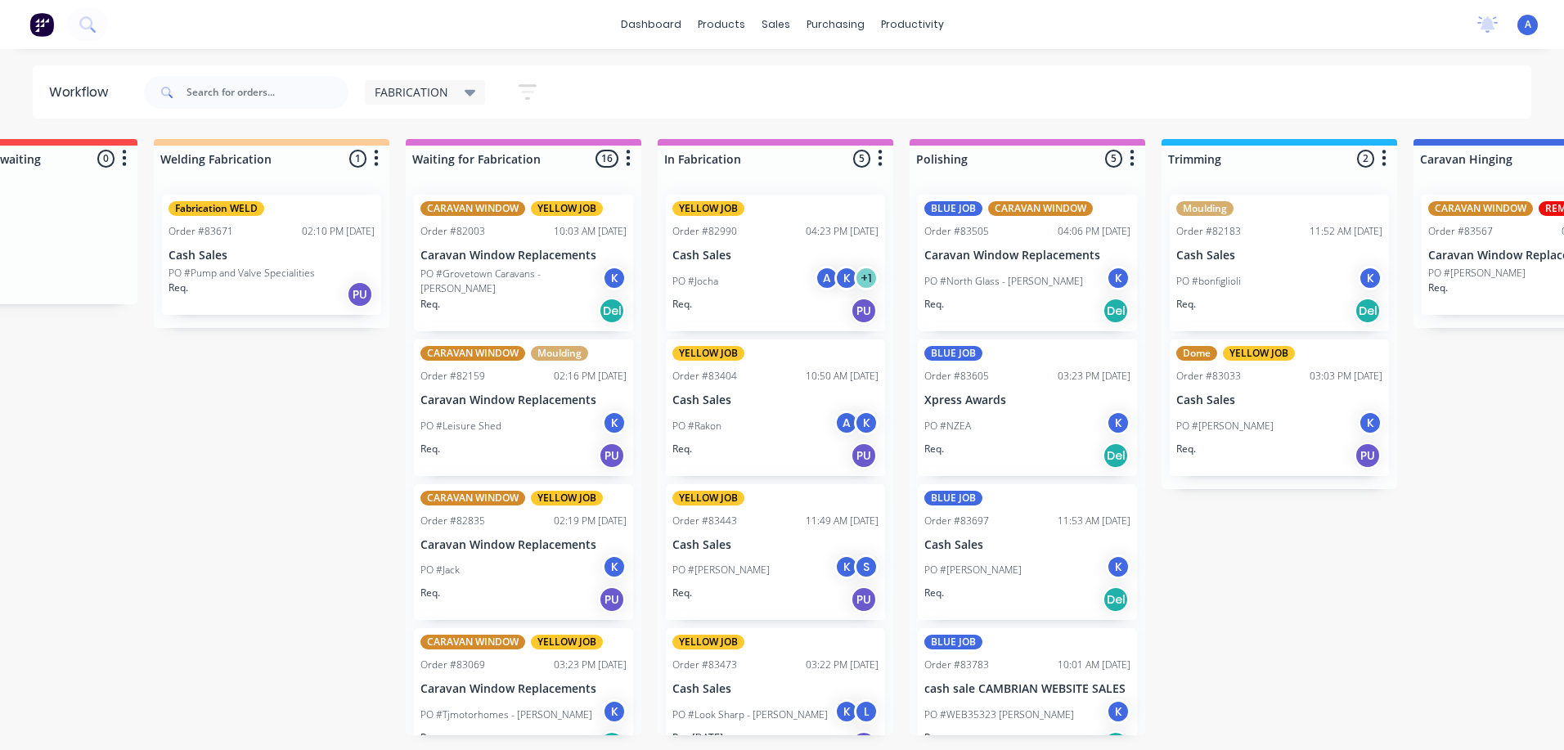
scroll to position [0, 124]
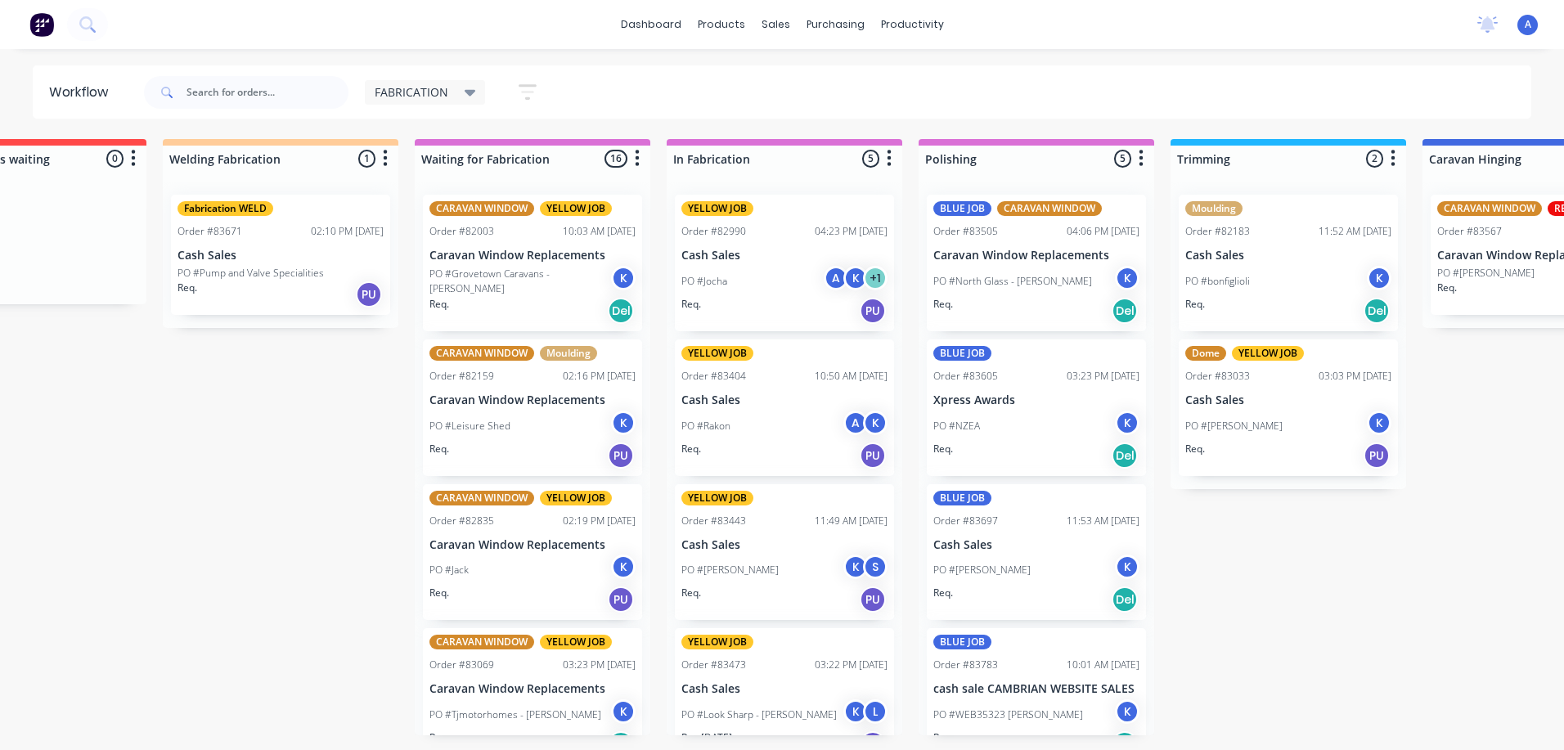
click at [611, 285] on div "K" at bounding box center [623, 278] width 25 height 25
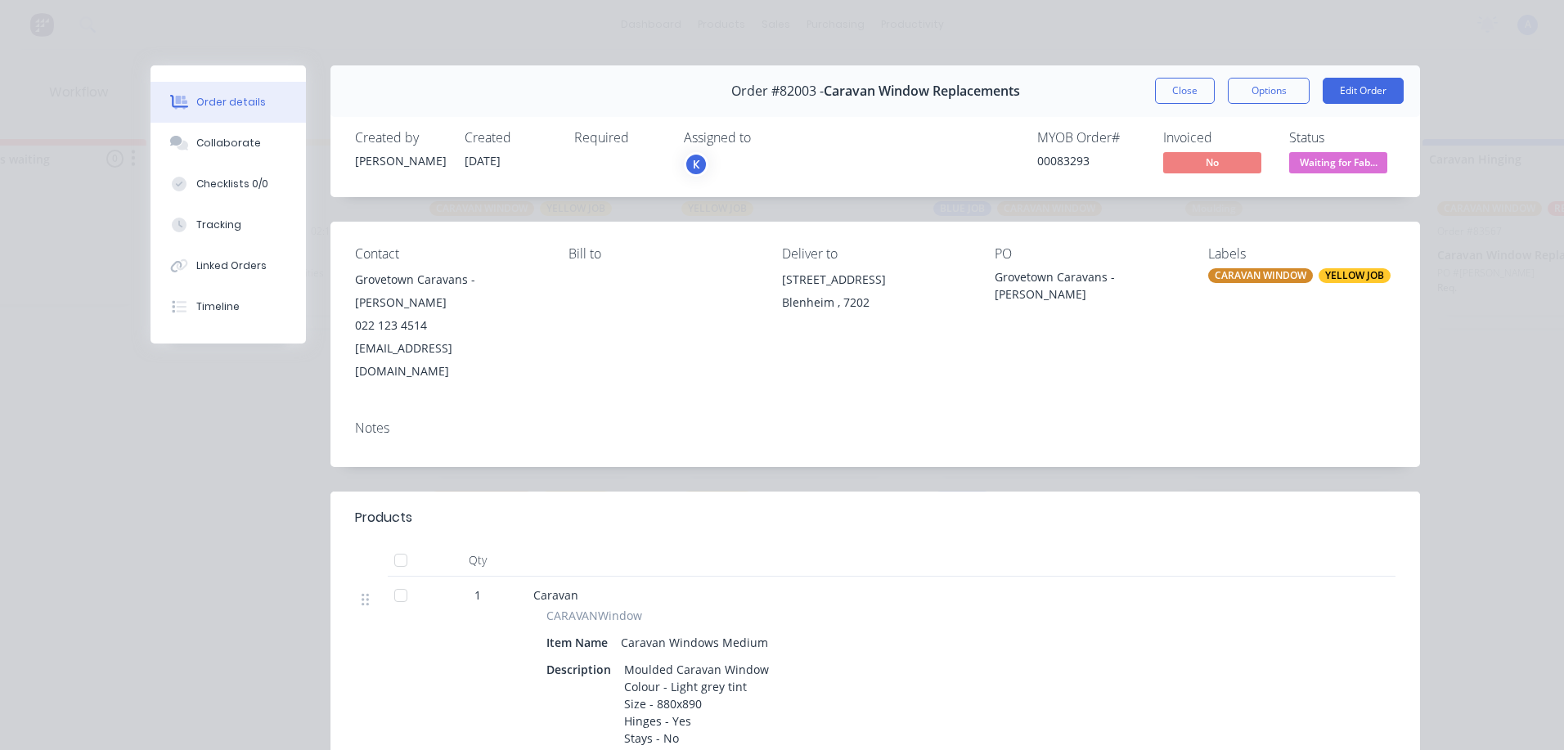
click at [691, 164] on div "K" at bounding box center [696, 164] width 25 height 25
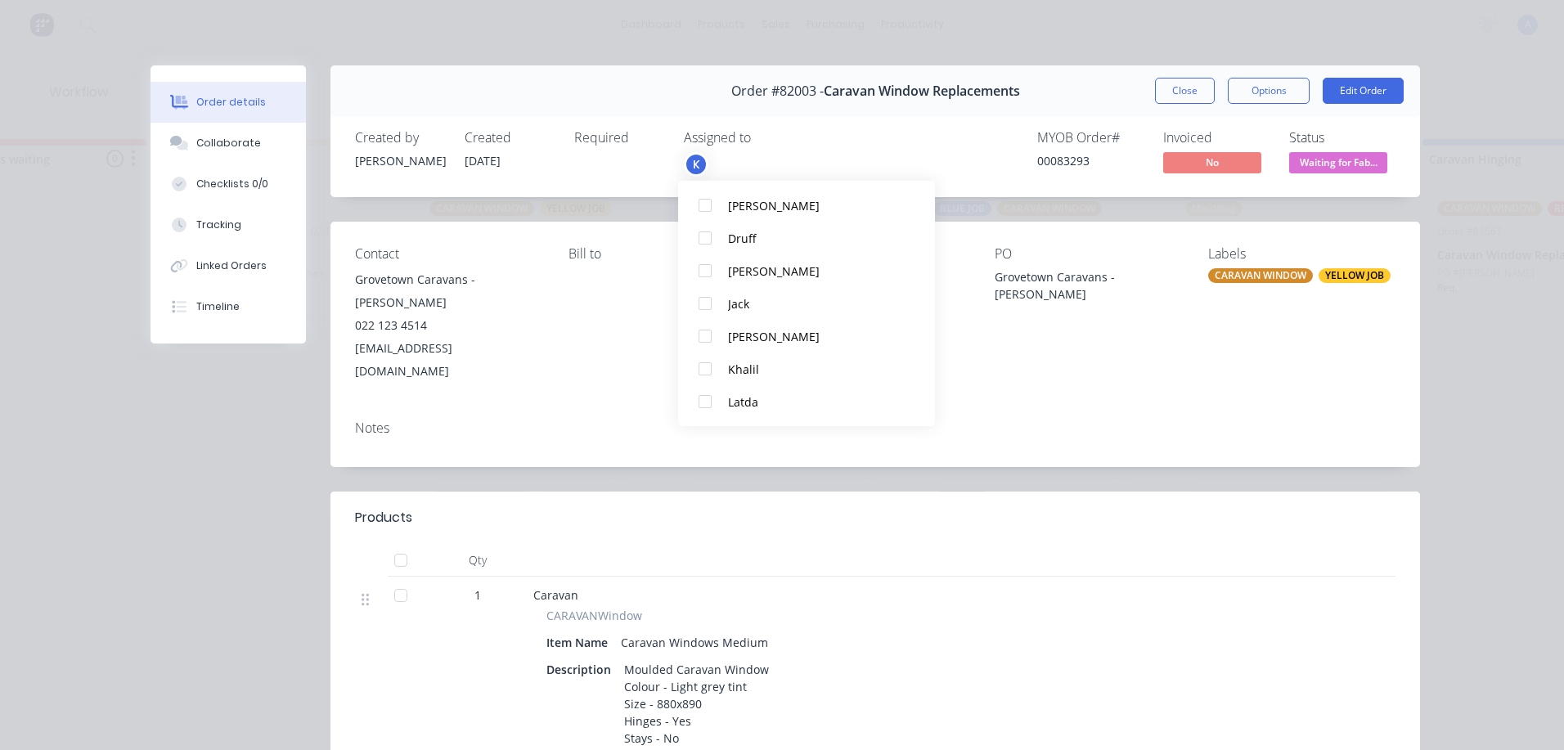
scroll to position [151, 0]
click at [712, 398] on div at bounding box center [705, 397] width 33 height 33
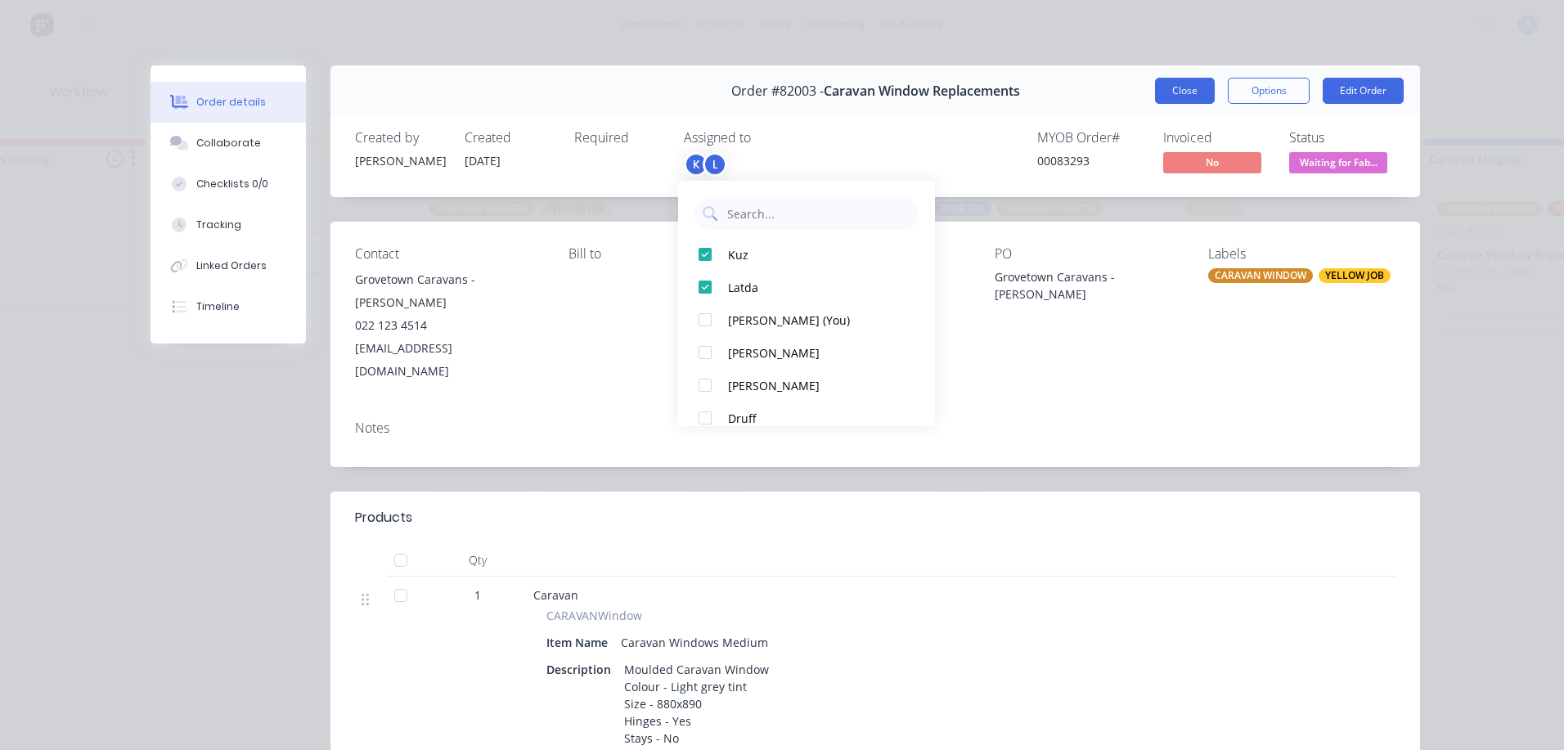
click at [1176, 92] on button "Close" at bounding box center [1185, 91] width 60 height 26
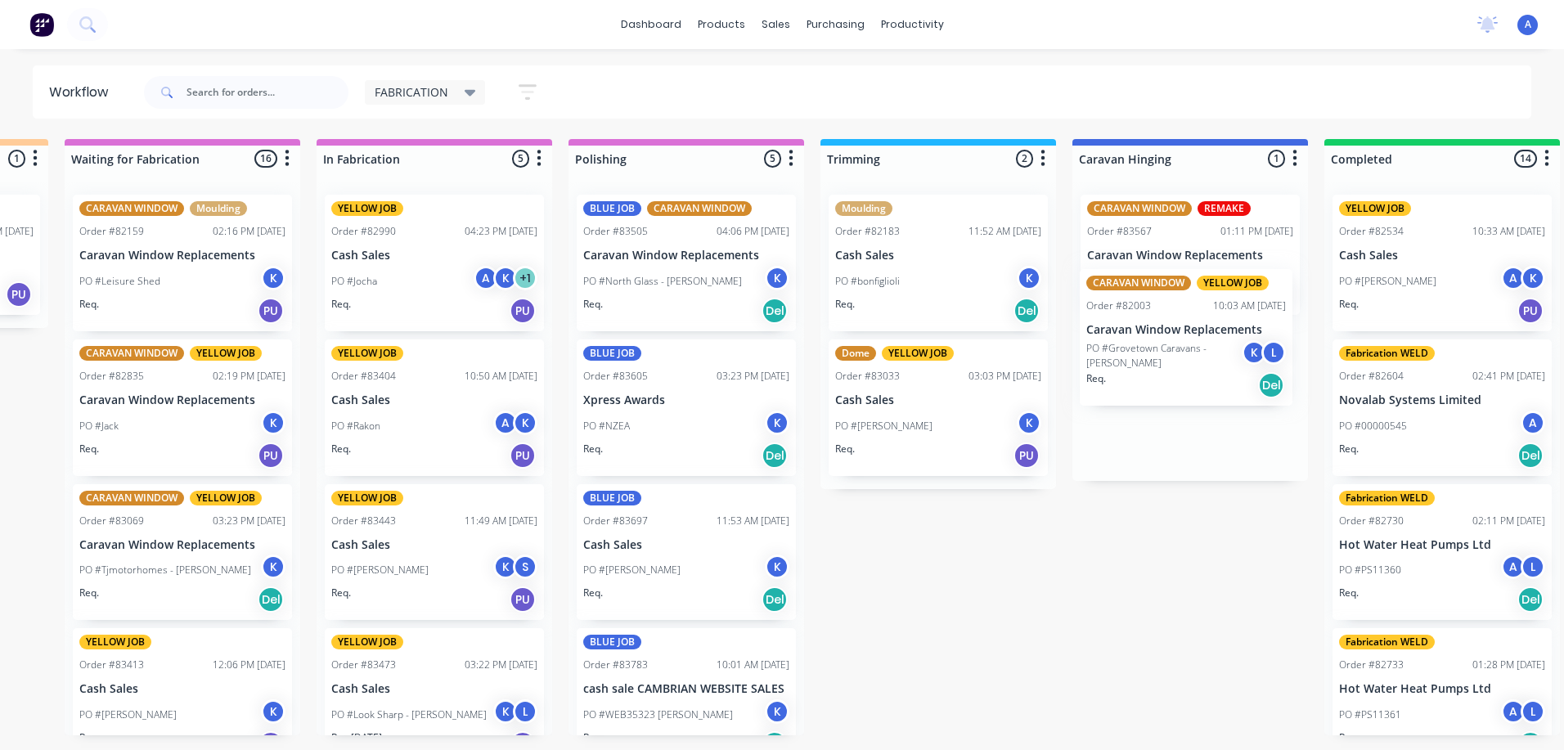
scroll to position [0, 475]
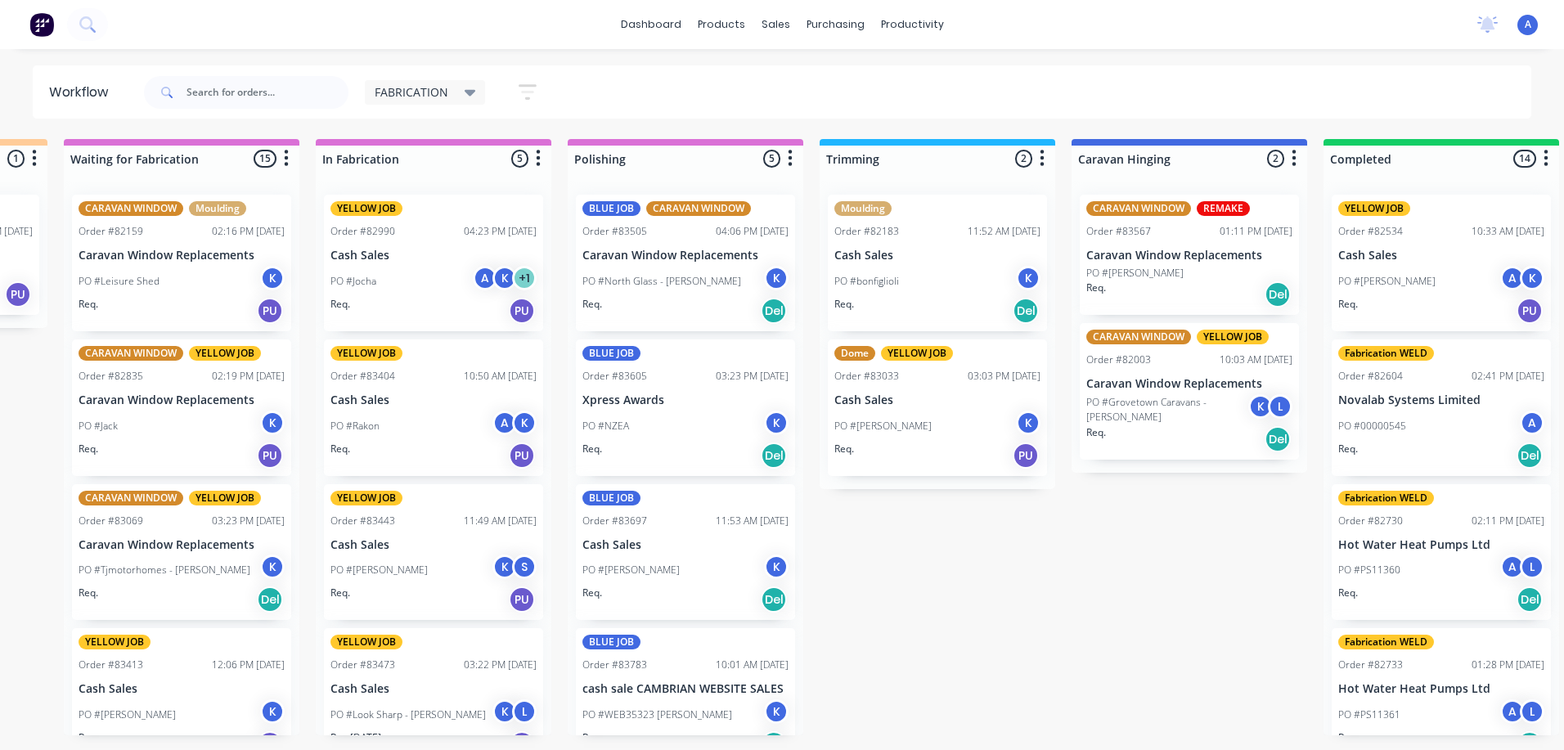
click at [231, 440] on div "PO #[PERSON_NAME]" at bounding box center [182, 426] width 206 height 31
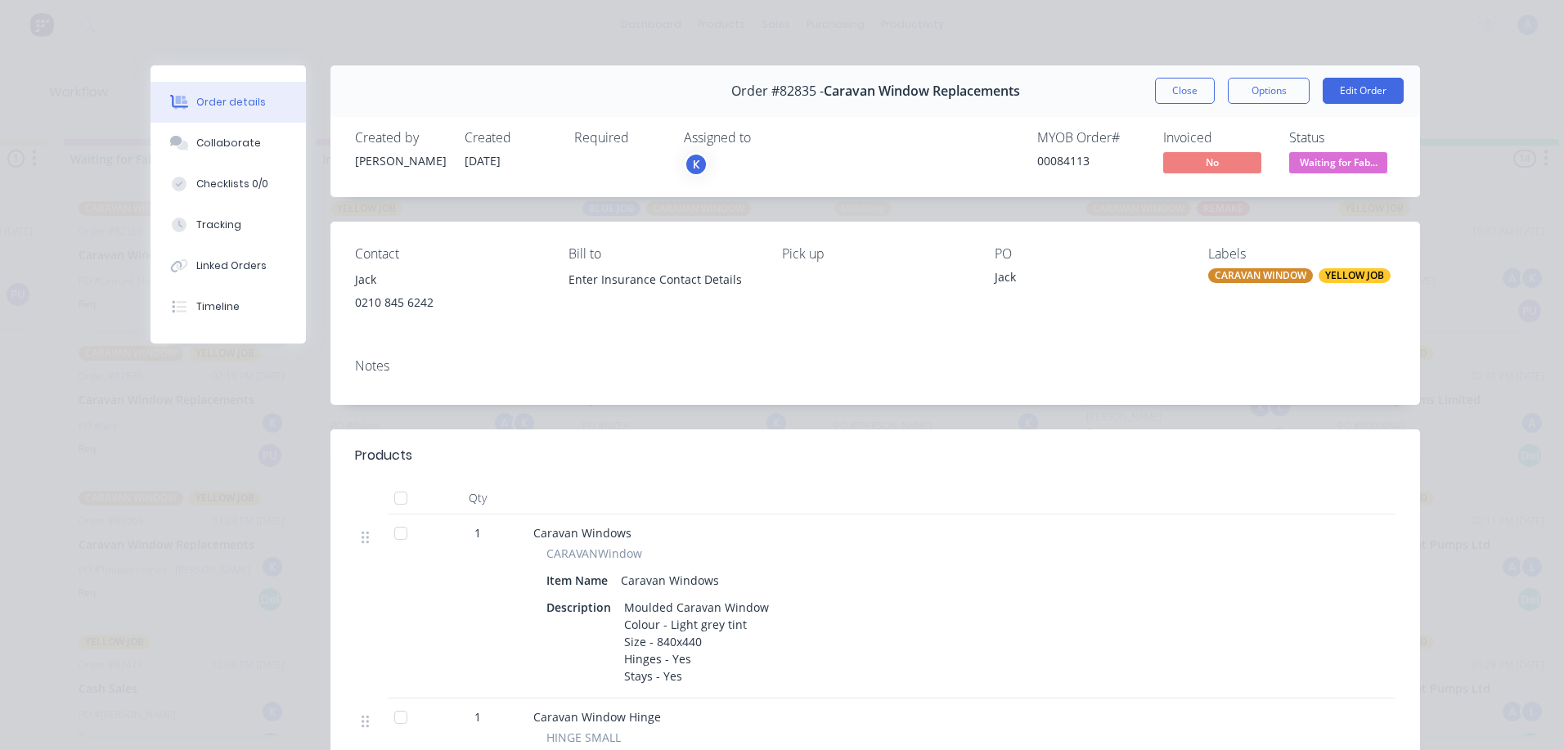
click at [690, 164] on div "K" at bounding box center [696, 164] width 25 height 25
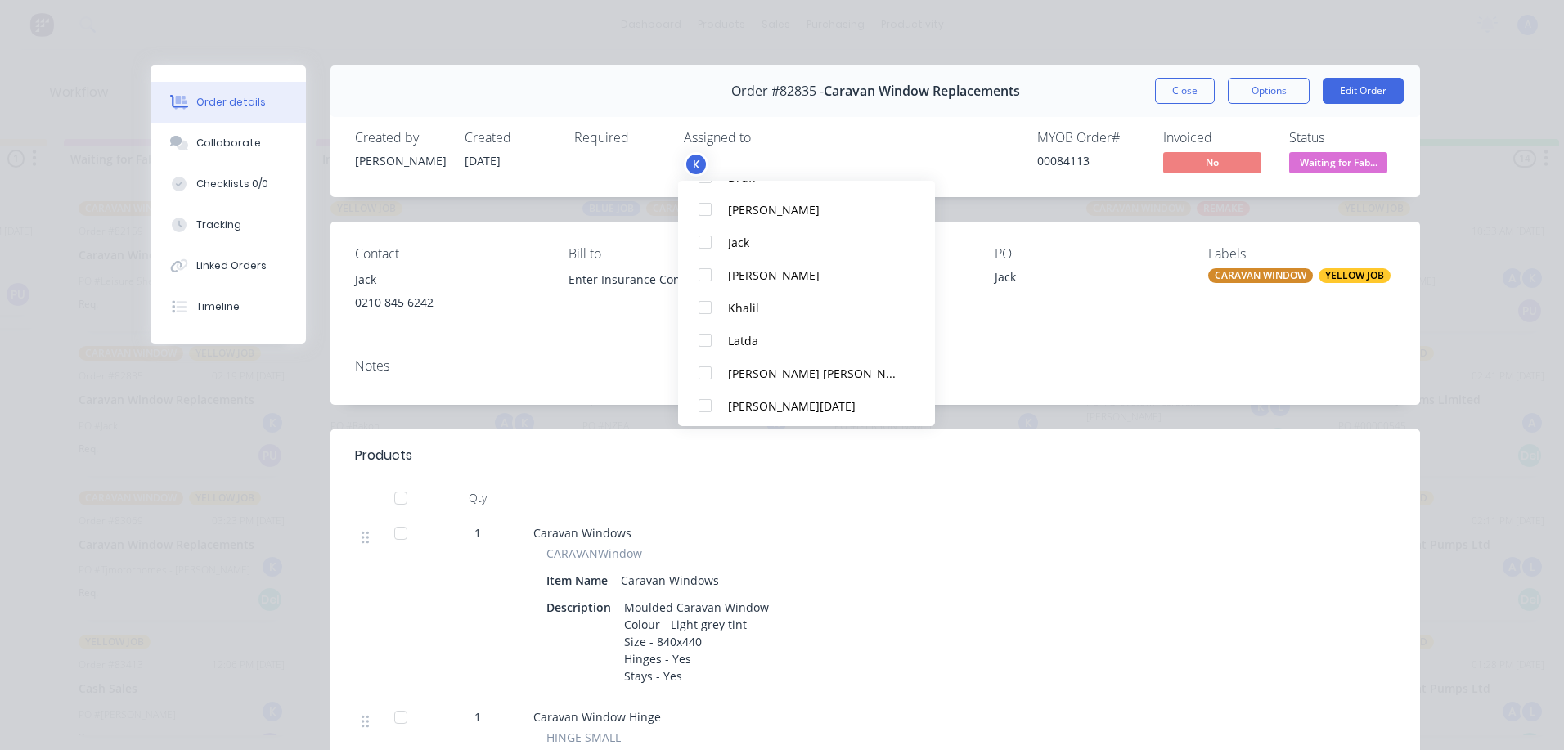
scroll to position [226, 0]
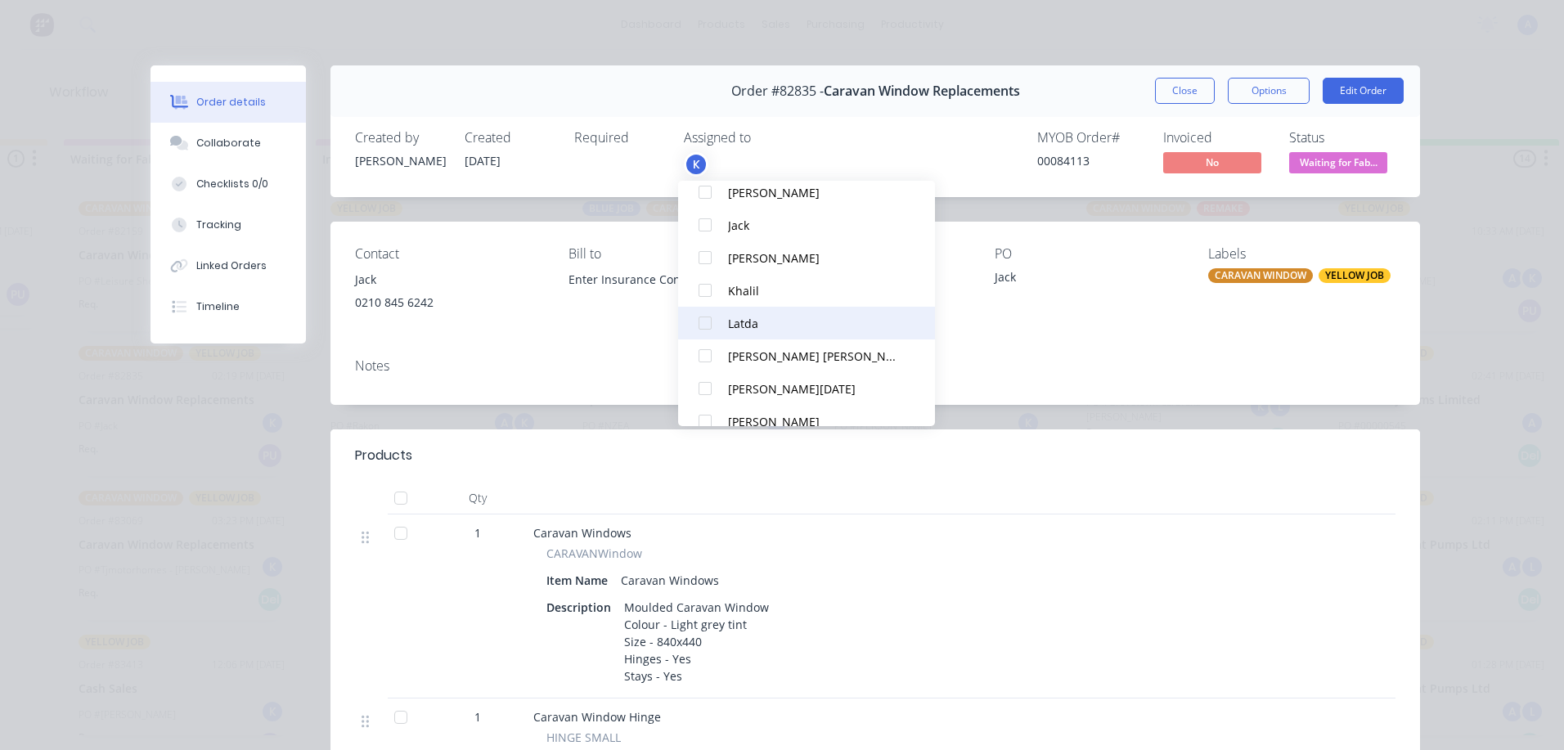
click at [716, 327] on div at bounding box center [705, 323] width 33 height 33
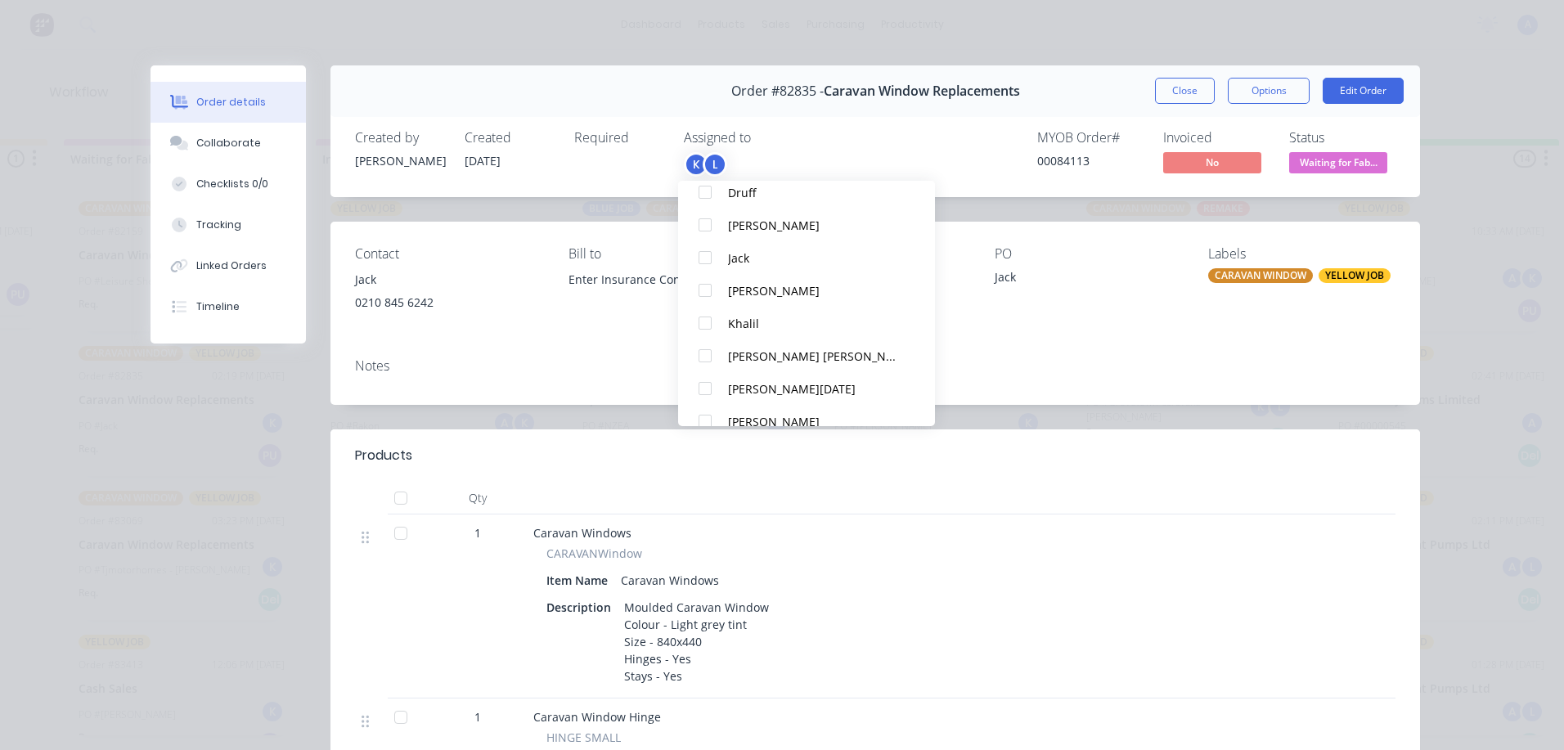
scroll to position [0, 0]
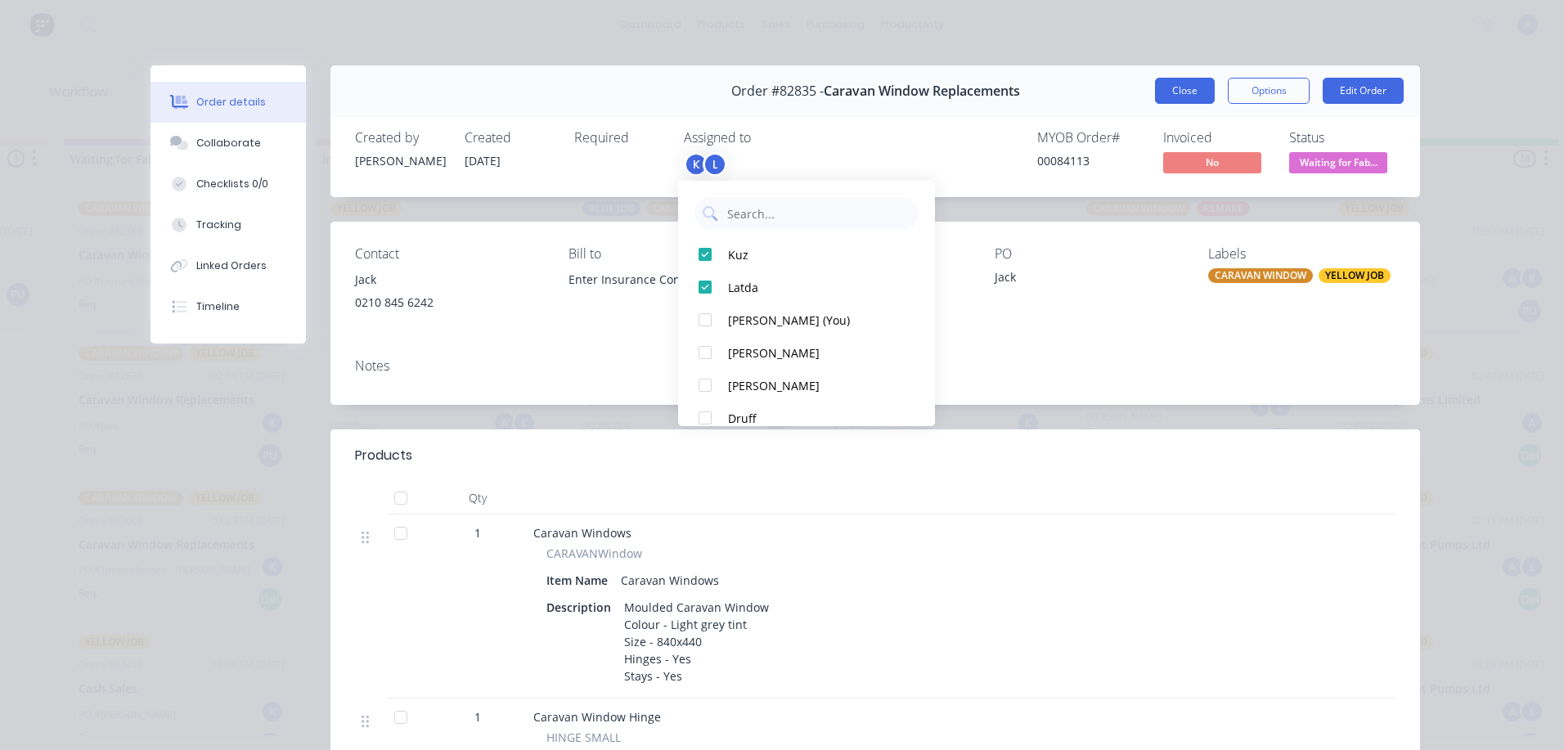
click at [1170, 97] on button "Close" at bounding box center [1185, 91] width 60 height 26
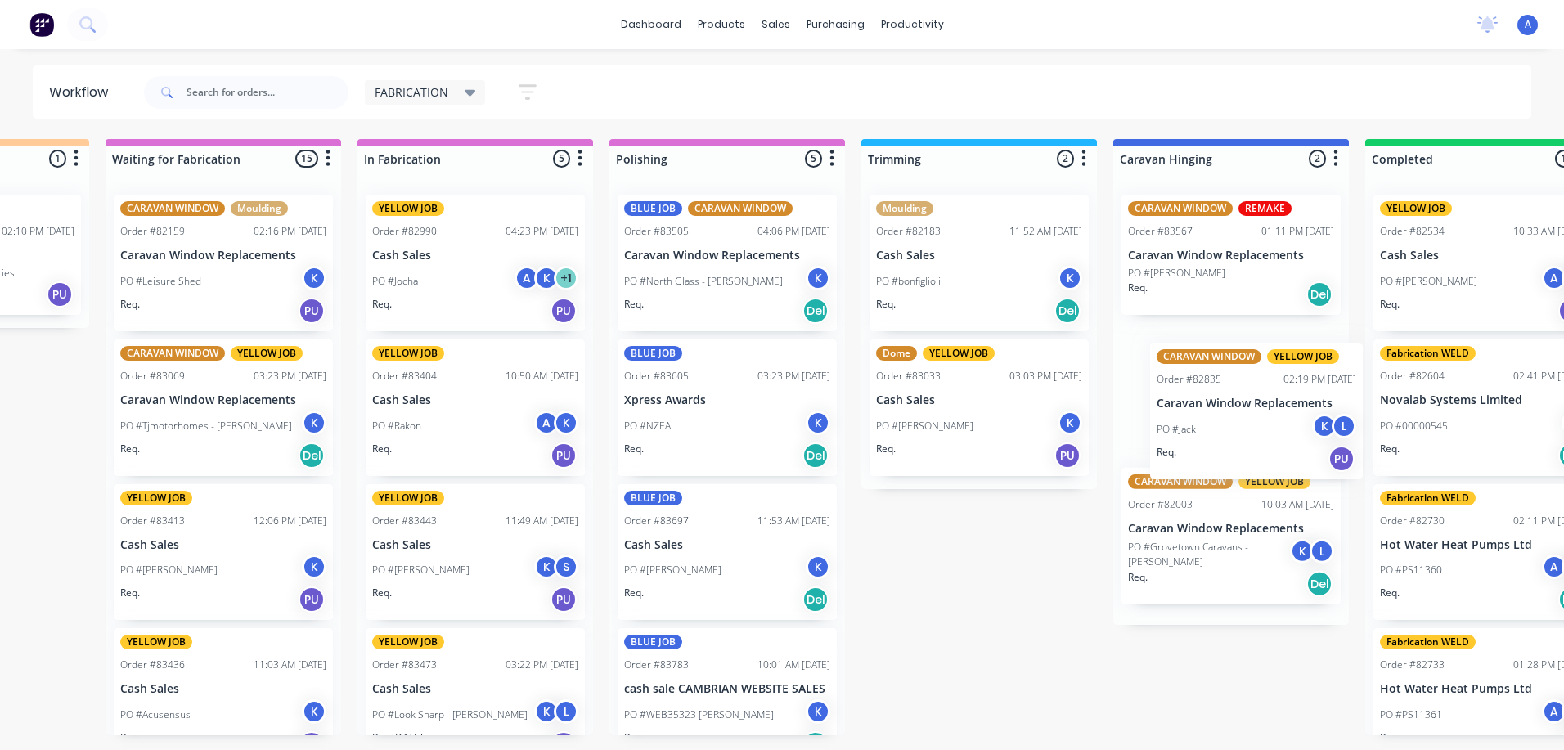
scroll to position [0, 439]
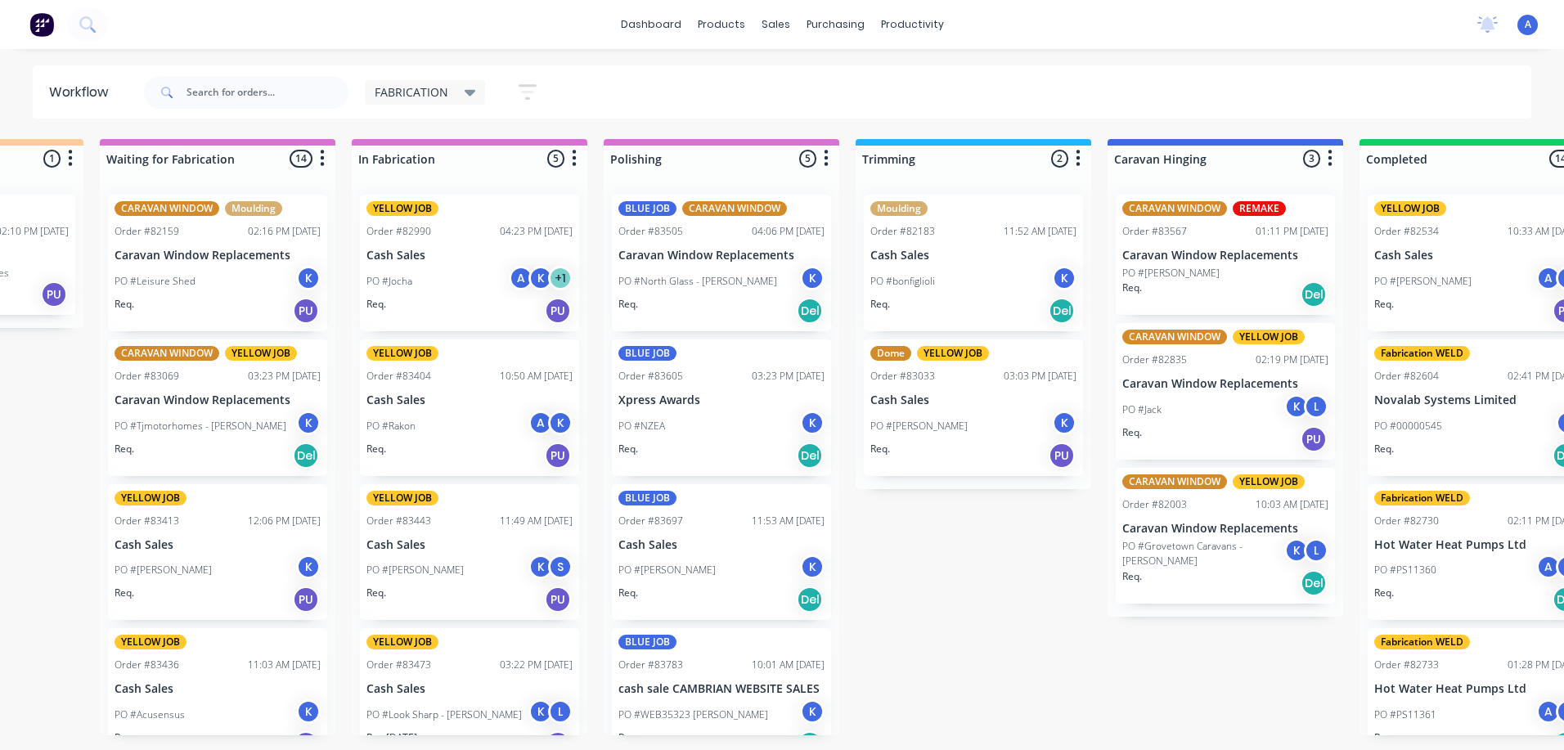
click at [305, 285] on div "K" at bounding box center [308, 278] width 25 height 25
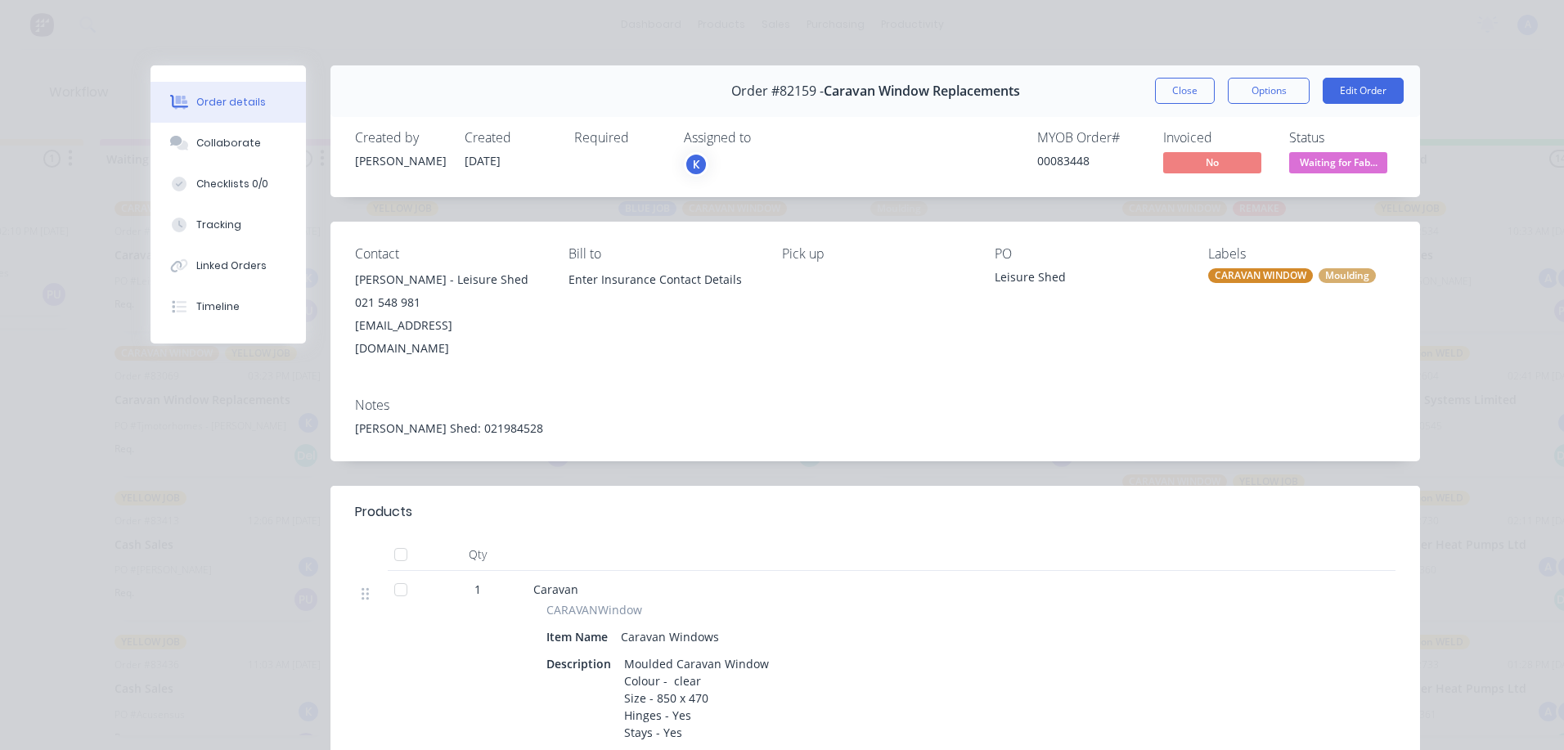
click at [699, 166] on div "K" at bounding box center [696, 164] width 25 height 25
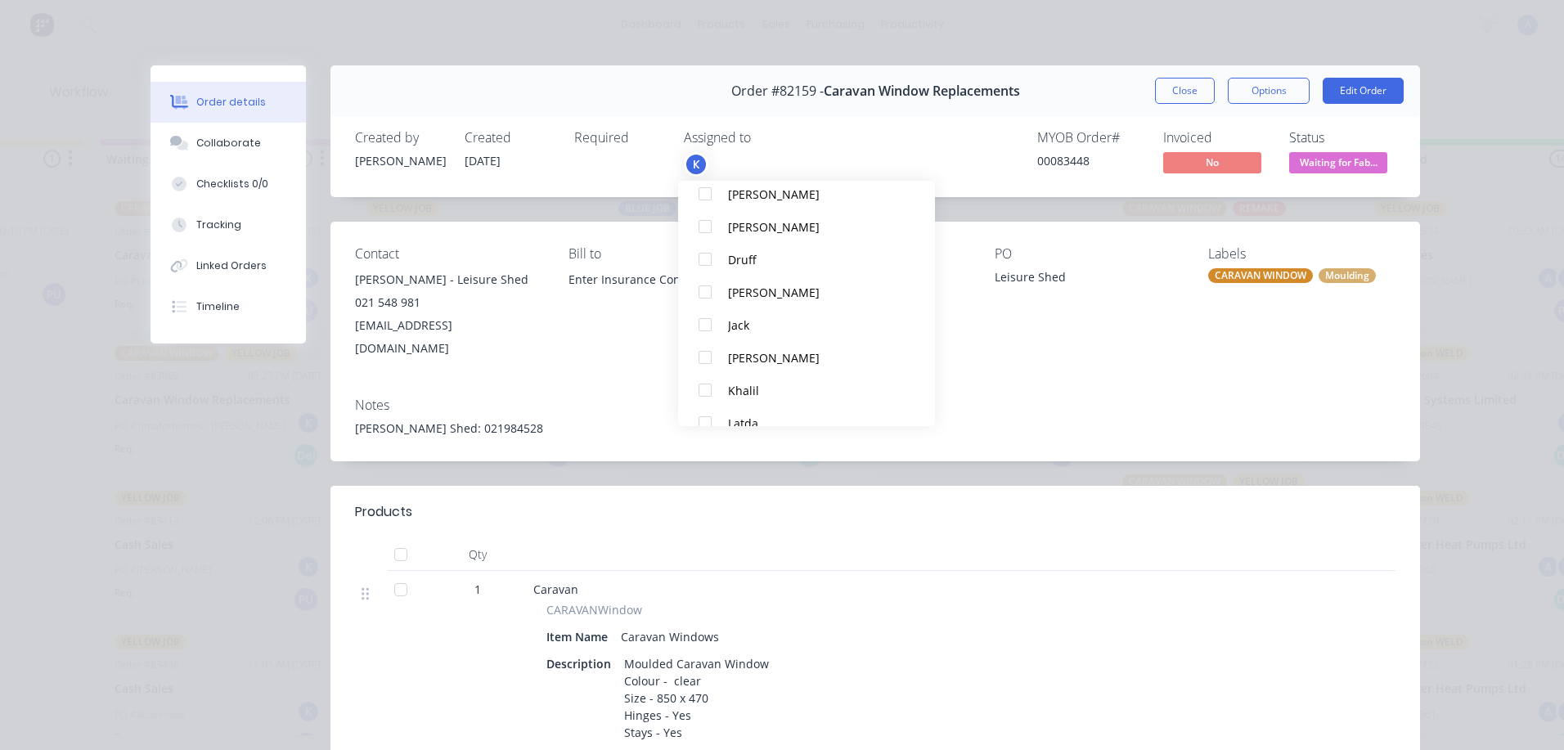
scroll to position [278, 0]
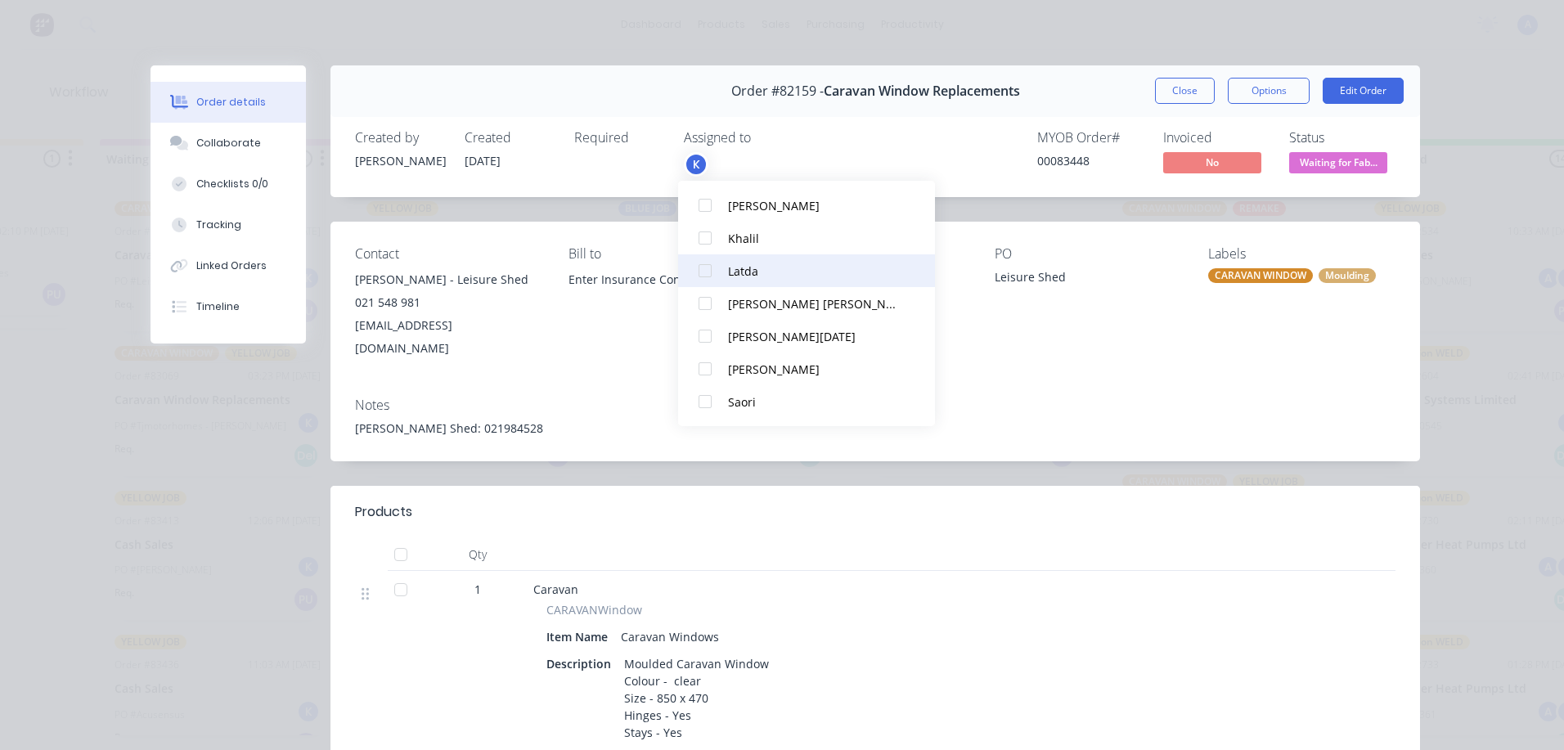
click at [711, 271] on div at bounding box center [705, 270] width 33 height 33
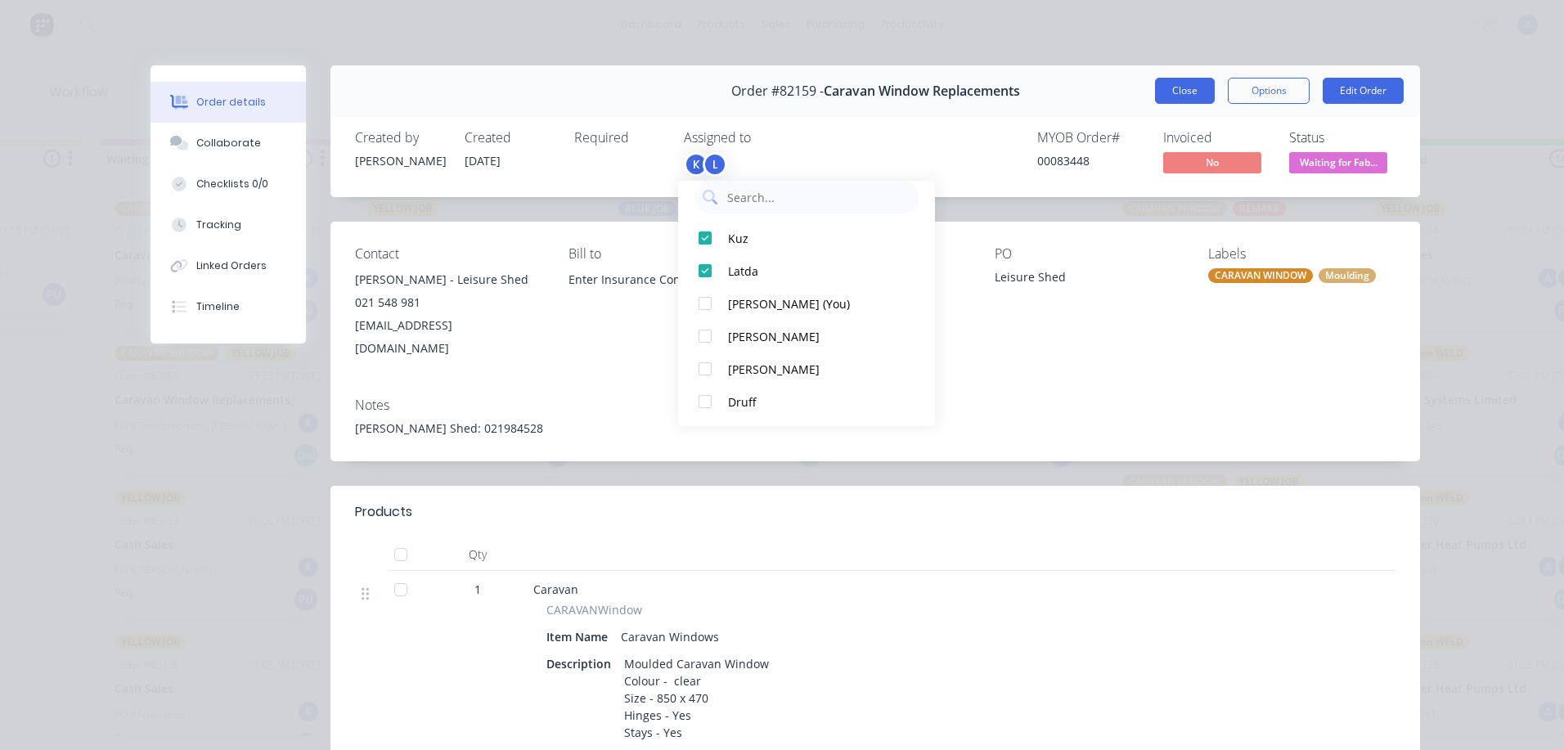
click at [1171, 90] on button "Close" at bounding box center [1185, 91] width 60 height 26
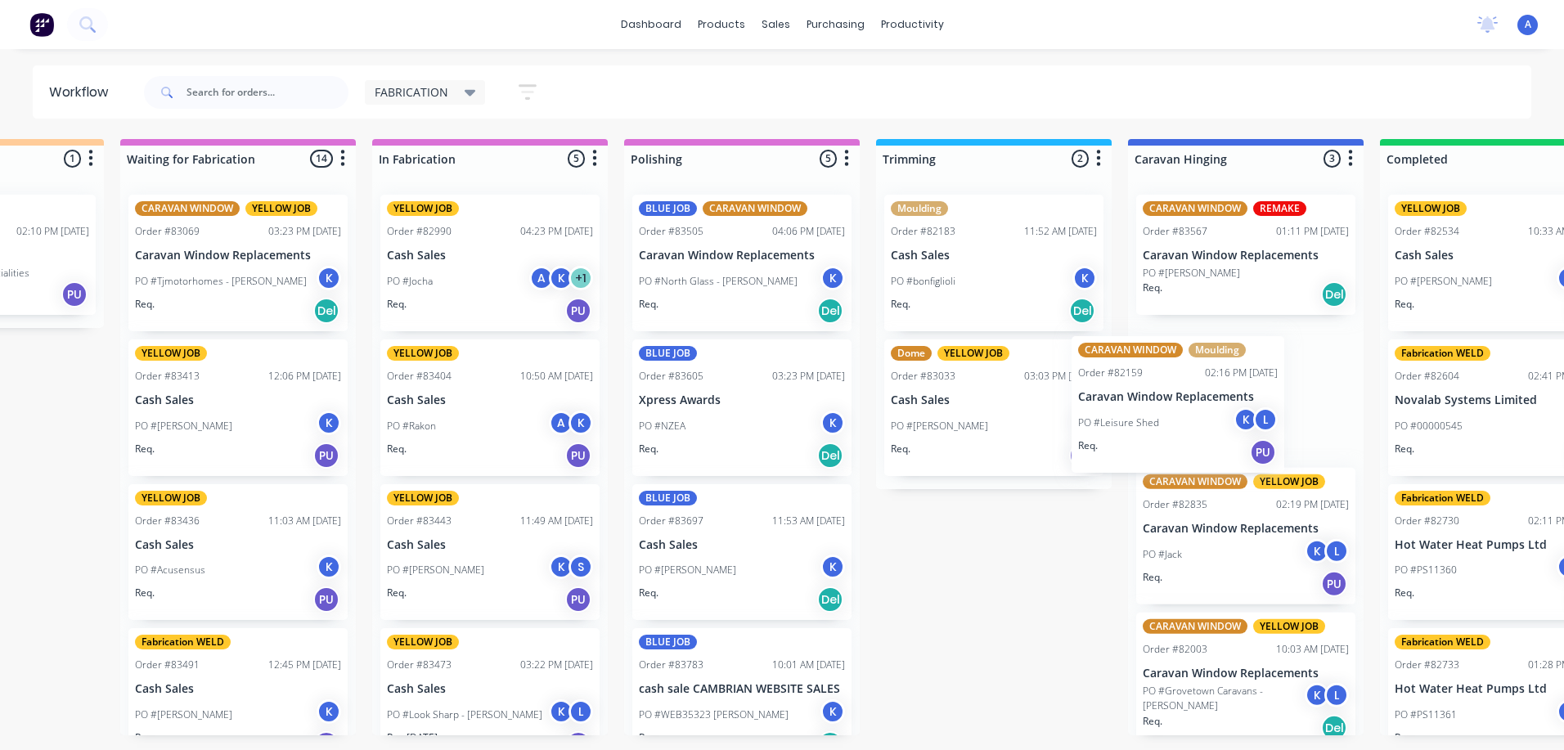
scroll to position [0, 424]
